Goal: Task Accomplishment & Management: Manage account settings

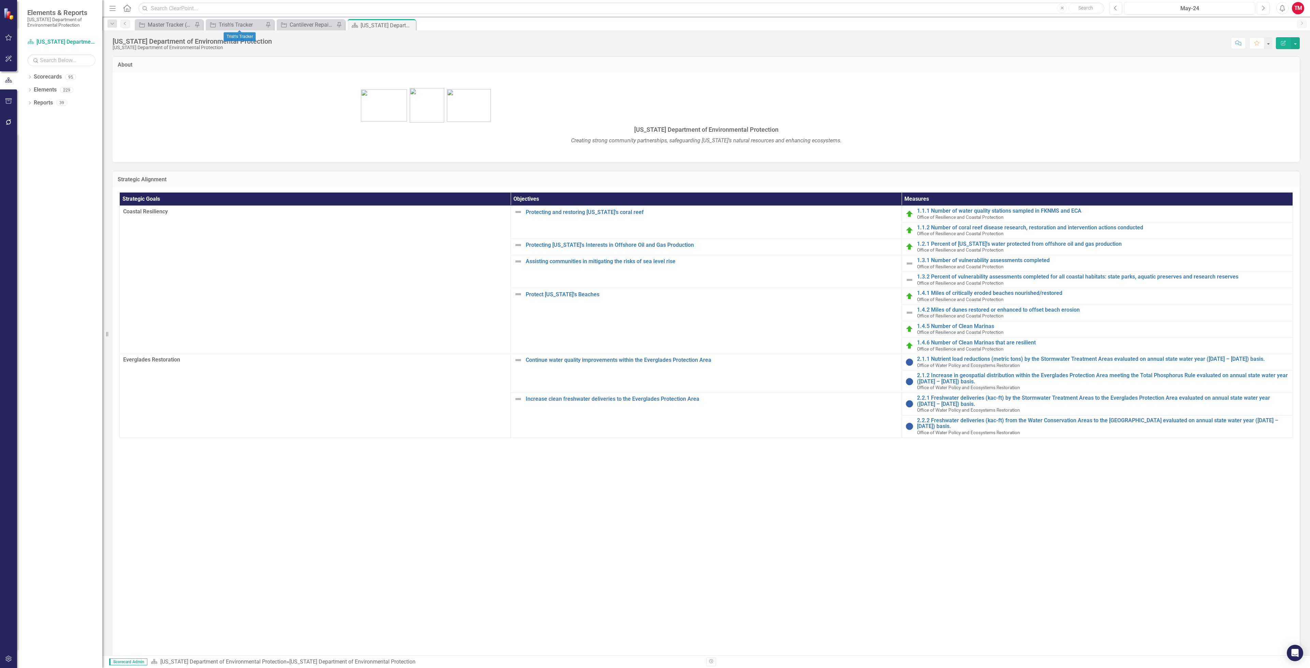
click at [245, 19] on div "Initiative Trish's Tracker Pin" at bounding box center [240, 24] width 68 height 11
click at [242, 24] on div "Trish's Tracker" at bounding box center [241, 24] width 45 height 9
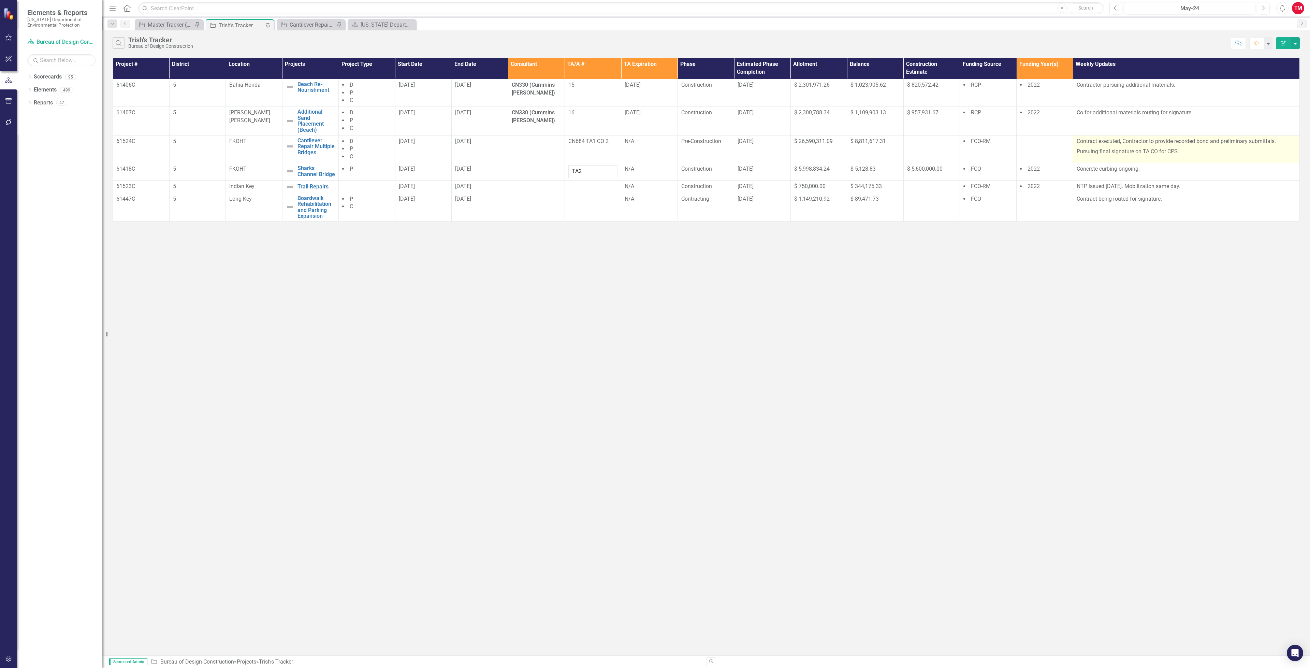
click at [1187, 151] on p "Pursuing final signature on TA CO for CPS." at bounding box center [1186, 150] width 219 height 9
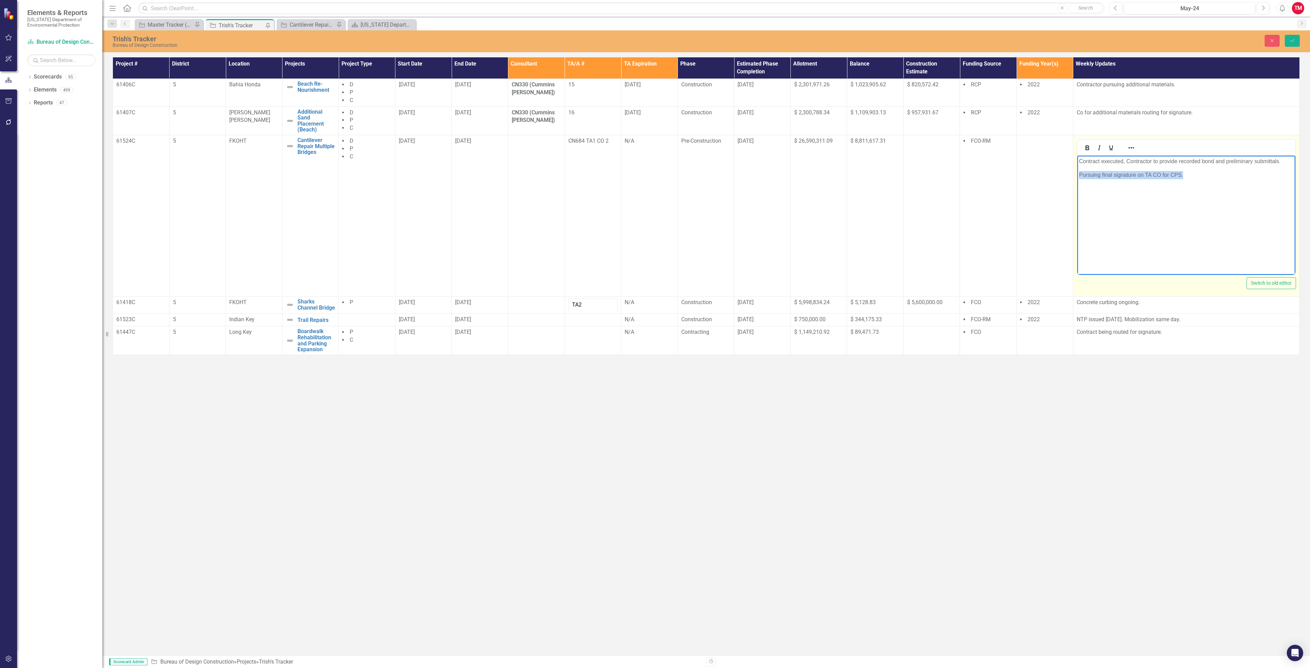
drag, startPoint x: 1186, startPoint y: 176, endPoint x: 1079, endPoint y: 175, distance: 106.4
click at [1079, 175] on p "Pursuing final signature on TA CO for CPS." at bounding box center [1186, 175] width 215 height 8
drag, startPoint x: 1286, startPoint y: 161, endPoint x: 1074, endPoint y: 163, distance: 211.8
click at [1077, 163] on html "Contract executed, Contractor to provide recorded bond and preliminary submitta…" at bounding box center [1186, 206] width 218 height 102
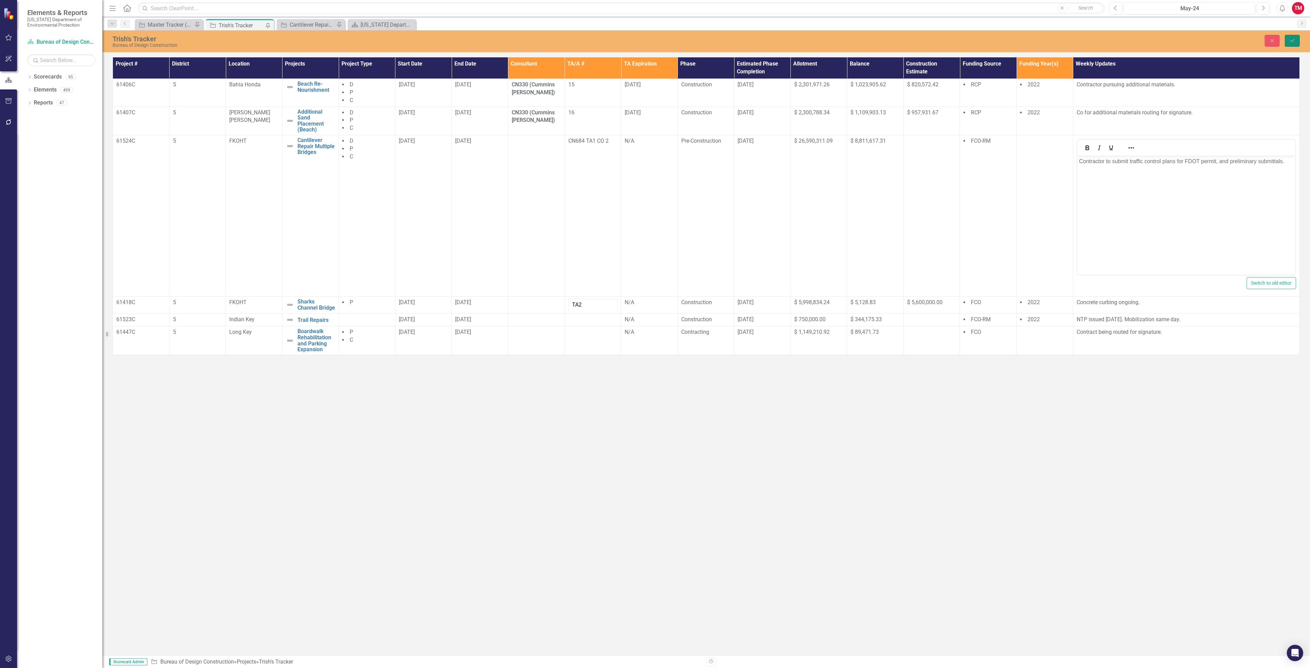
click at [1293, 39] on icon "Save" at bounding box center [1292, 40] width 6 height 5
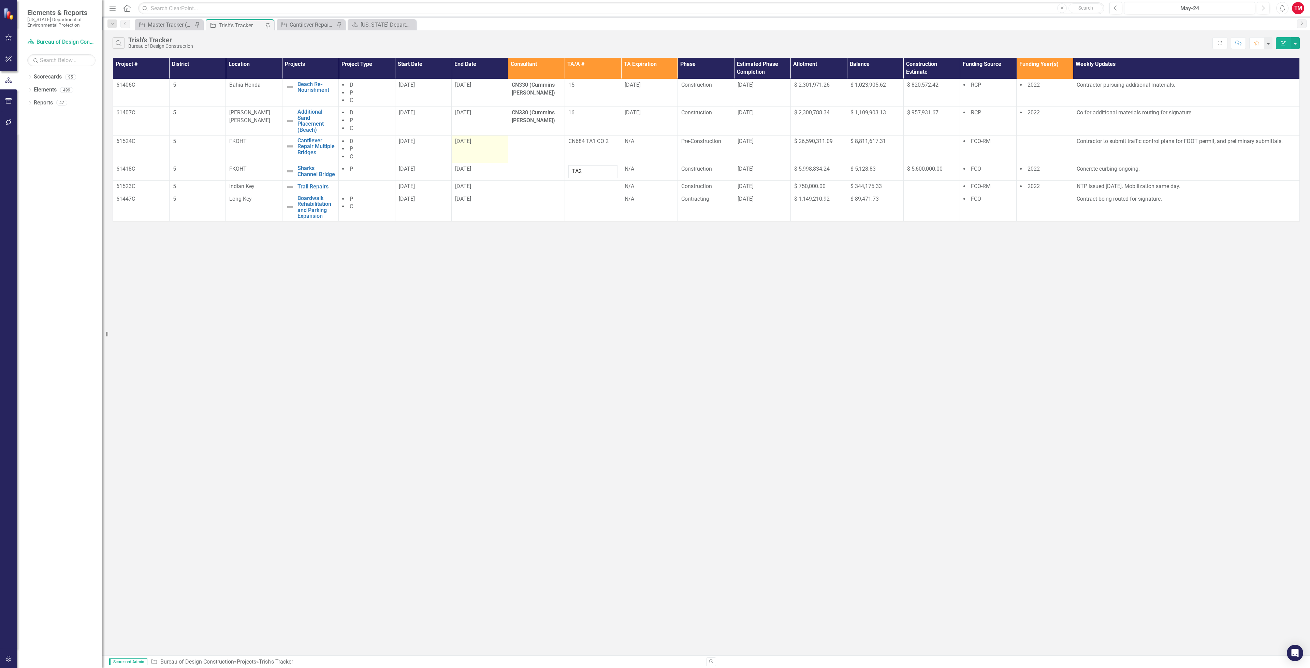
click at [473, 159] on td "[DATE]" at bounding box center [480, 149] width 57 height 28
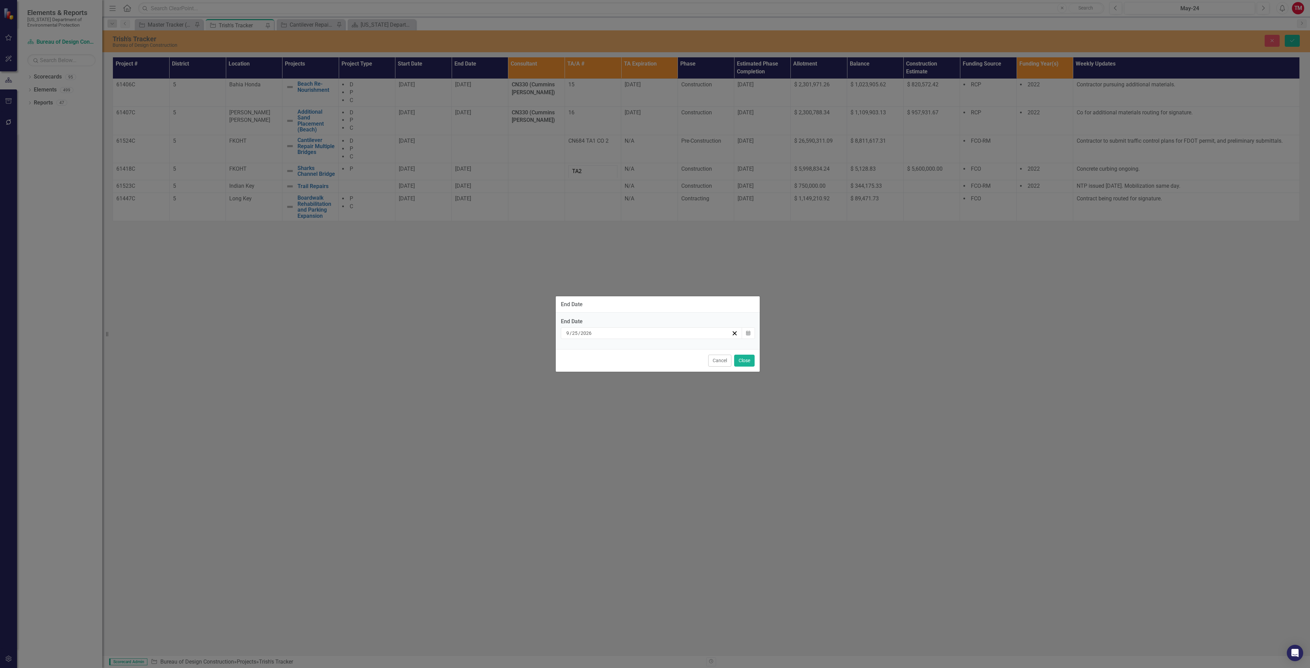
click at [577, 332] on input "25" at bounding box center [575, 333] width 6 height 7
click at [597, 347] on button "«" at bounding box center [599, 350] width 15 height 15
click at [685, 408] on abbr "26" at bounding box center [684, 409] width 5 height 5
click at [744, 357] on button "Close" at bounding box center [744, 360] width 20 height 12
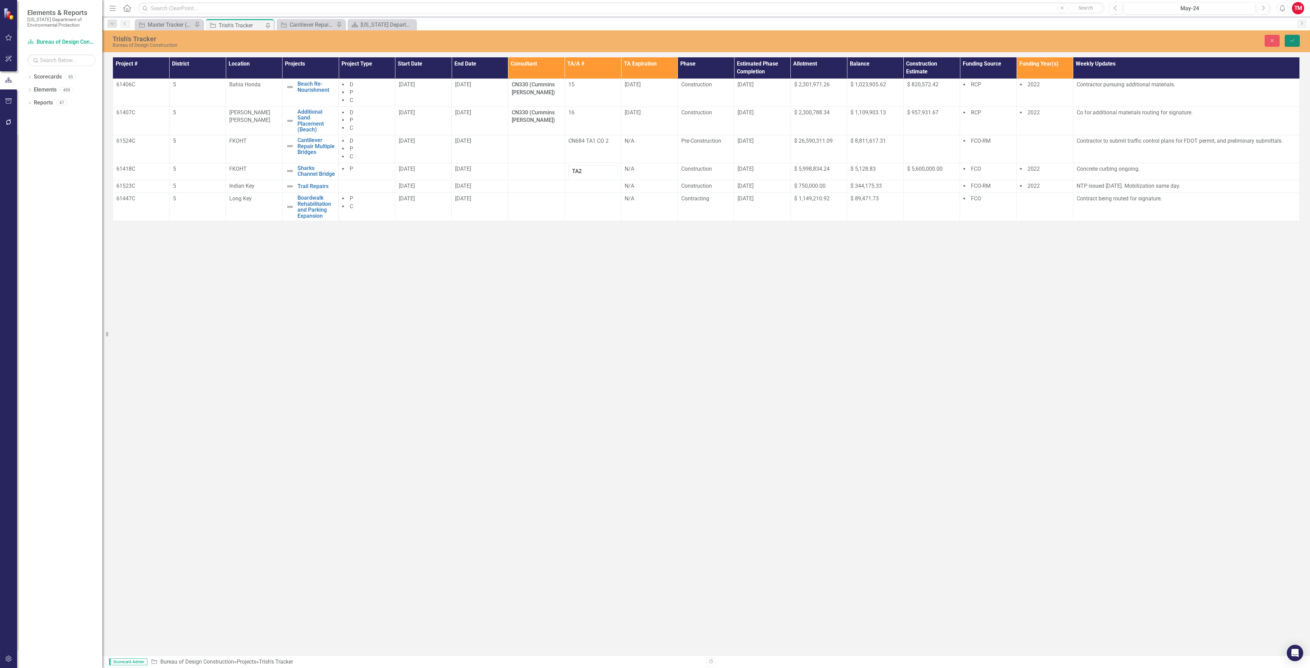
click at [1291, 39] on icon "Save" at bounding box center [1292, 40] width 6 height 5
